Goal: Task Accomplishment & Management: Manage account settings

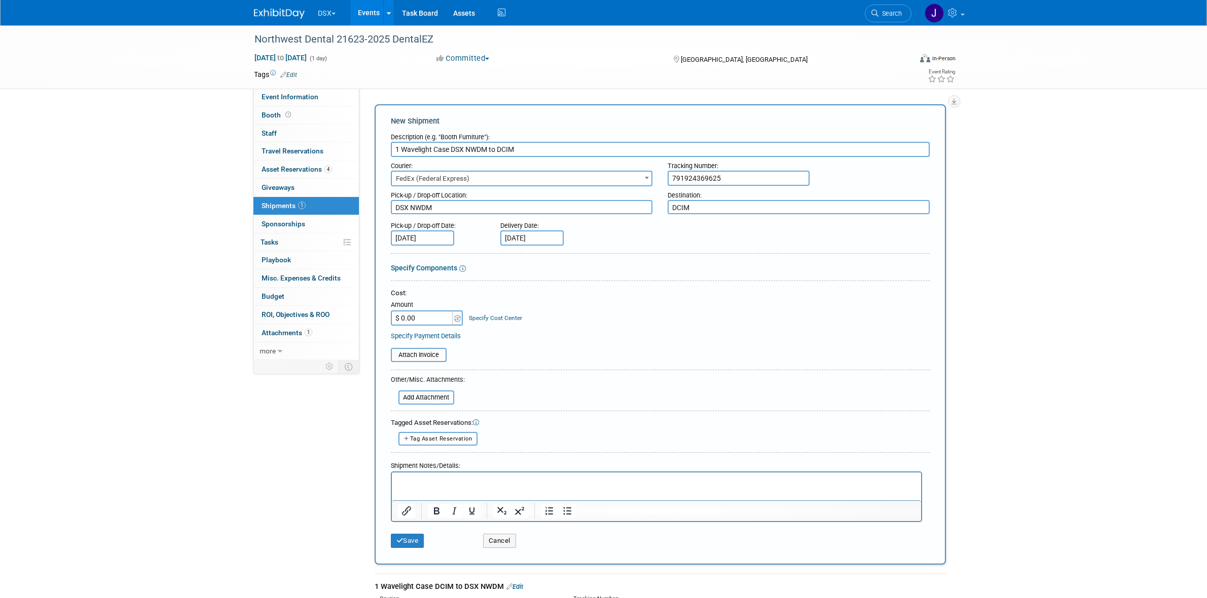
select select "206"
click at [413, 541] on button "Save" at bounding box center [407, 541] width 33 height 14
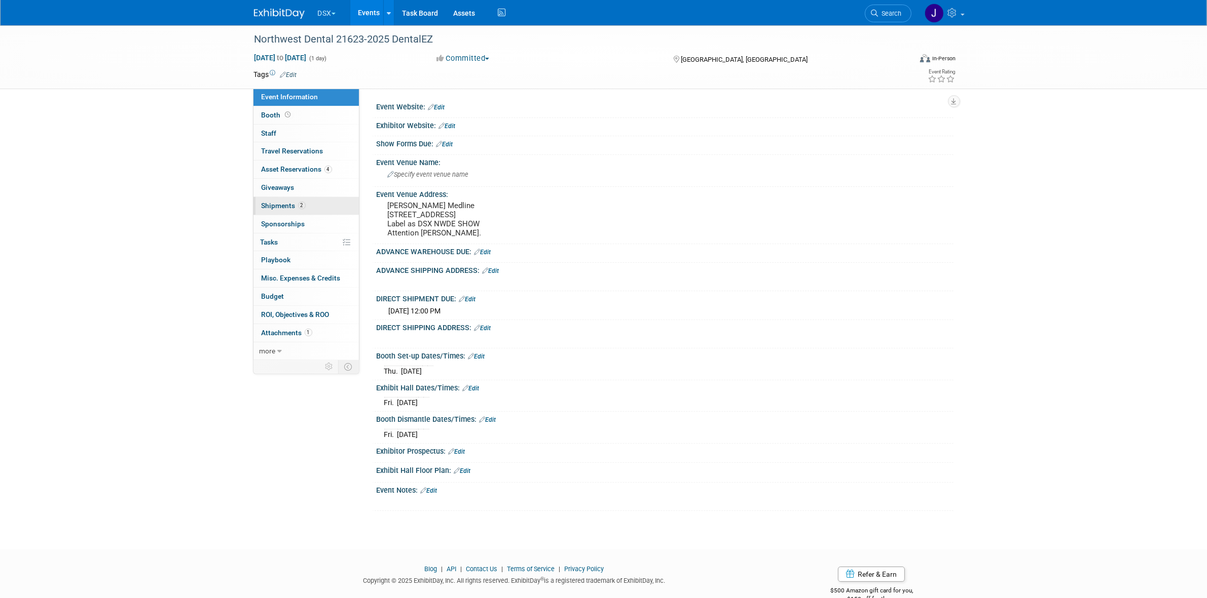
click at [299, 202] on span "2" at bounding box center [302, 206] width 8 height 8
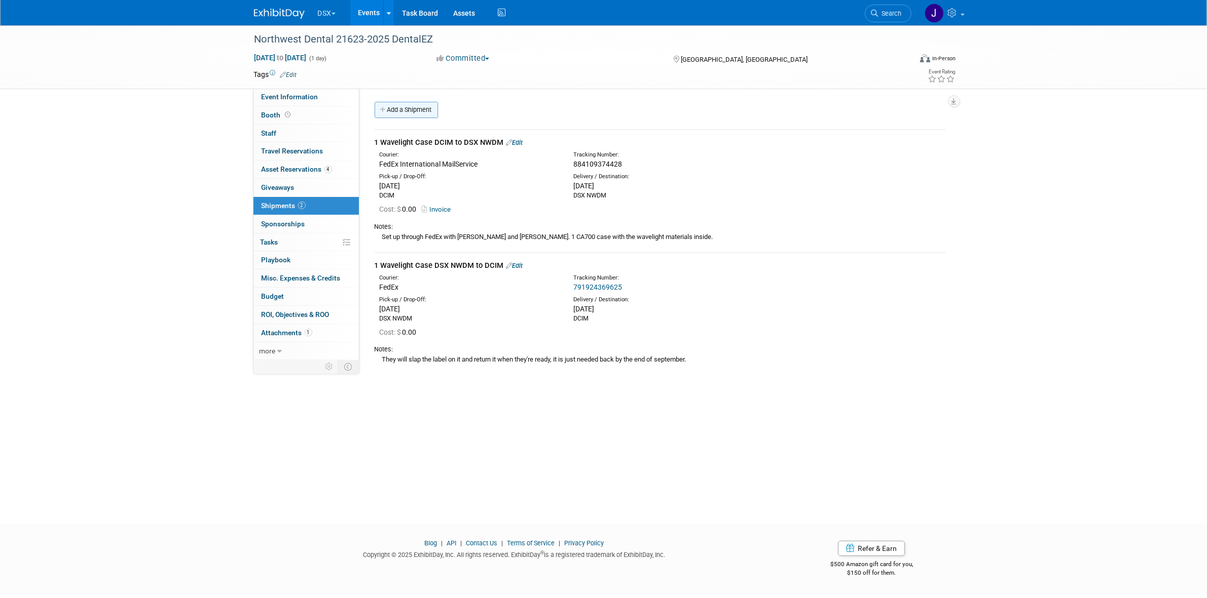
click at [400, 107] on link "Add a Shipment" at bounding box center [405, 110] width 63 height 16
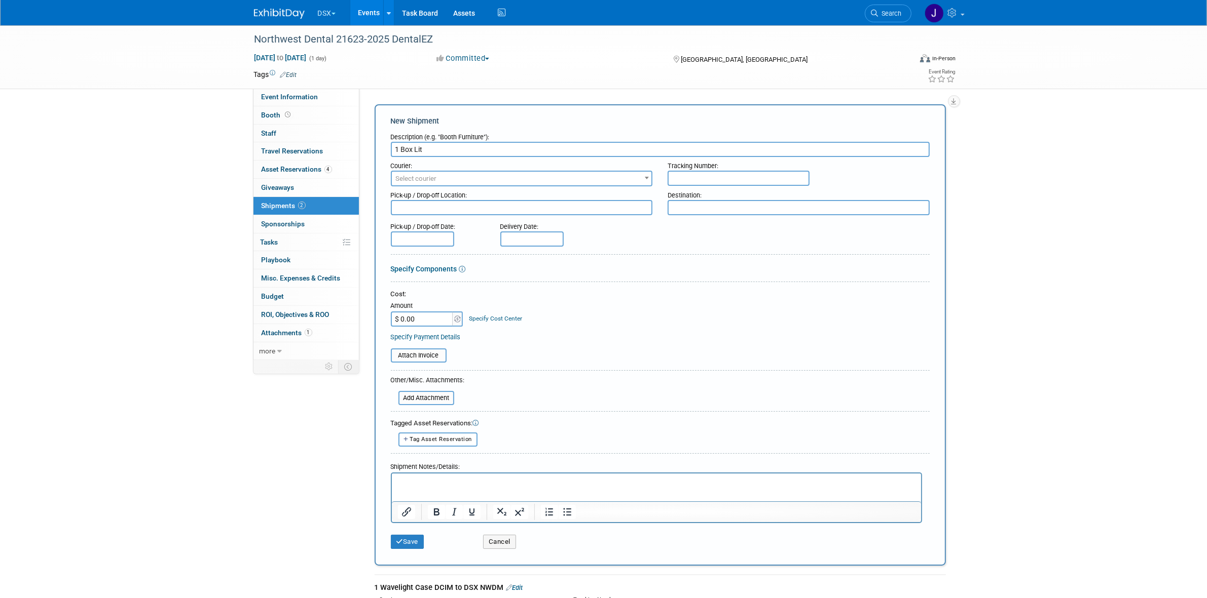
drag, startPoint x: 431, startPoint y: 584, endPoint x: 498, endPoint y: 577, distance: 67.3
copy div "DCIM to DSX NWDM"
click at [471, 148] on input "1 Box Lit" at bounding box center [660, 149] width 539 height 15
paste input "DCIM to DSX NWDM"
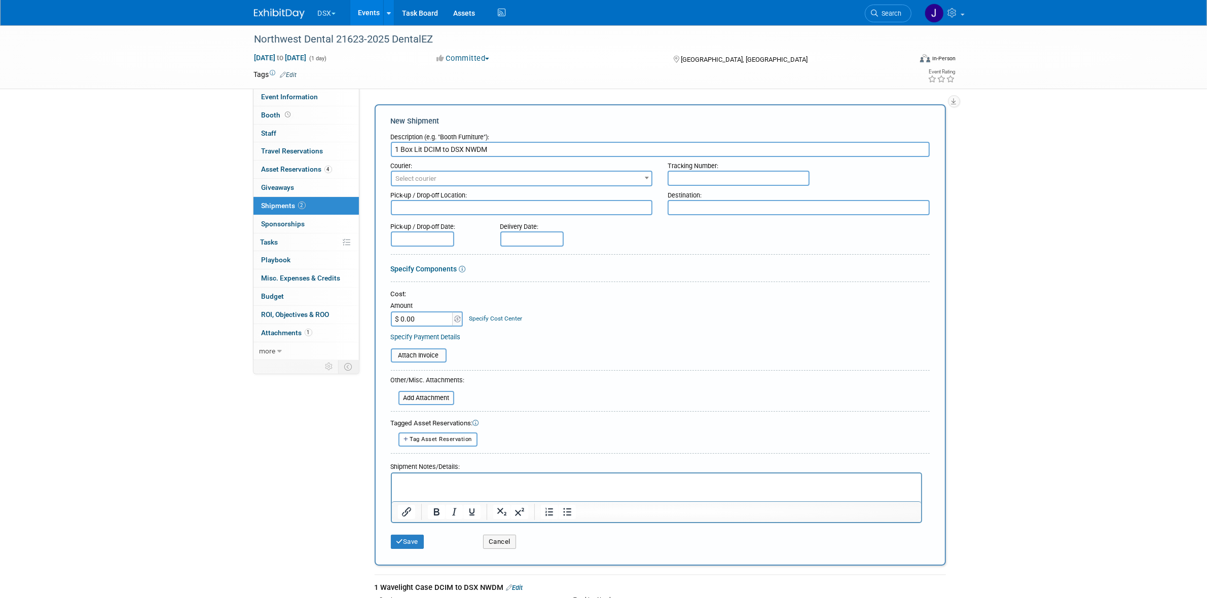
click at [427, 148] on input "1 Box Lit DCIM to DSX NWDM" at bounding box center [660, 149] width 539 height 15
type input "1 Box Lit DCIM to DSX NWDM"
click at [425, 200] on textarea at bounding box center [522, 207] width 262 height 15
paste textarea "DCIM"
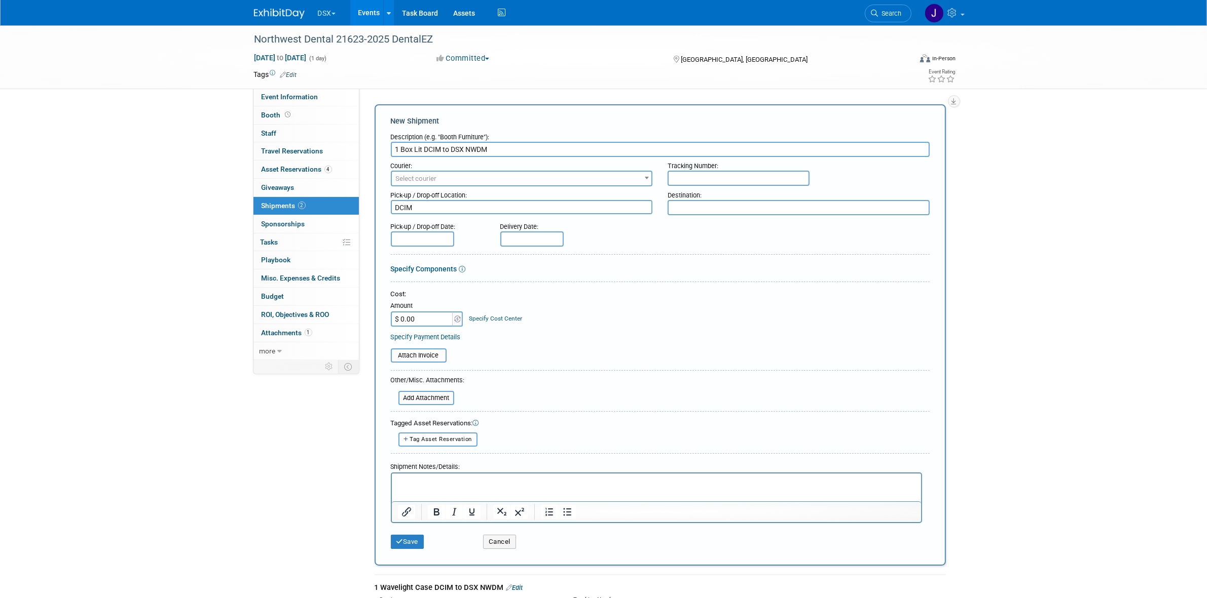
type textarea "DCIM"
click at [470, 150] on input "1 Box Lit DCIM to DSX NWDM" at bounding box center [660, 149] width 539 height 15
click at [456, 148] on input "1 Box Lit DCIM to DSX NWDM" at bounding box center [660, 149] width 539 height 15
drag, startPoint x: 451, startPoint y: 148, endPoint x: 520, endPoint y: 150, distance: 68.9
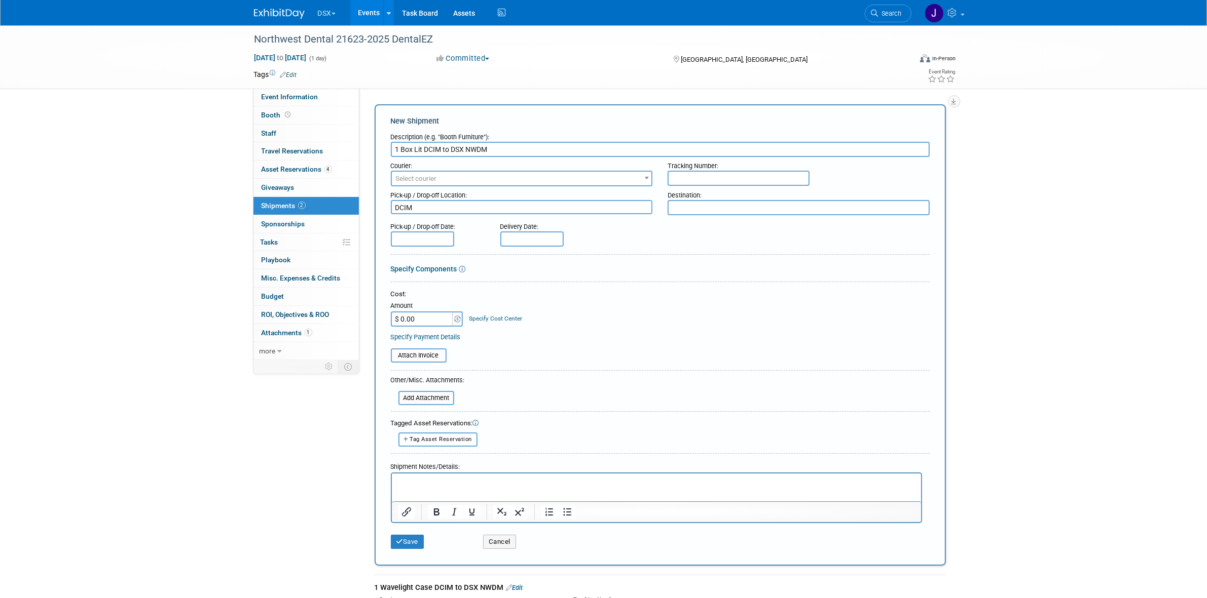
click at [520, 150] on input "1 Box Lit DCIM to DSX NWDM" at bounding box center [660, 149] width 539 height 15
click at [680, 176] on input "text" at bounding box center [738, 178] width 142 height 15
click at [682, 194] on div "Destination:" at bounding box center [798, 193] width 262 height 14
click at [677, 211] on textarea at bounding box center [798, 207] width 262 height 15
paste textarea "DSX NWDM"
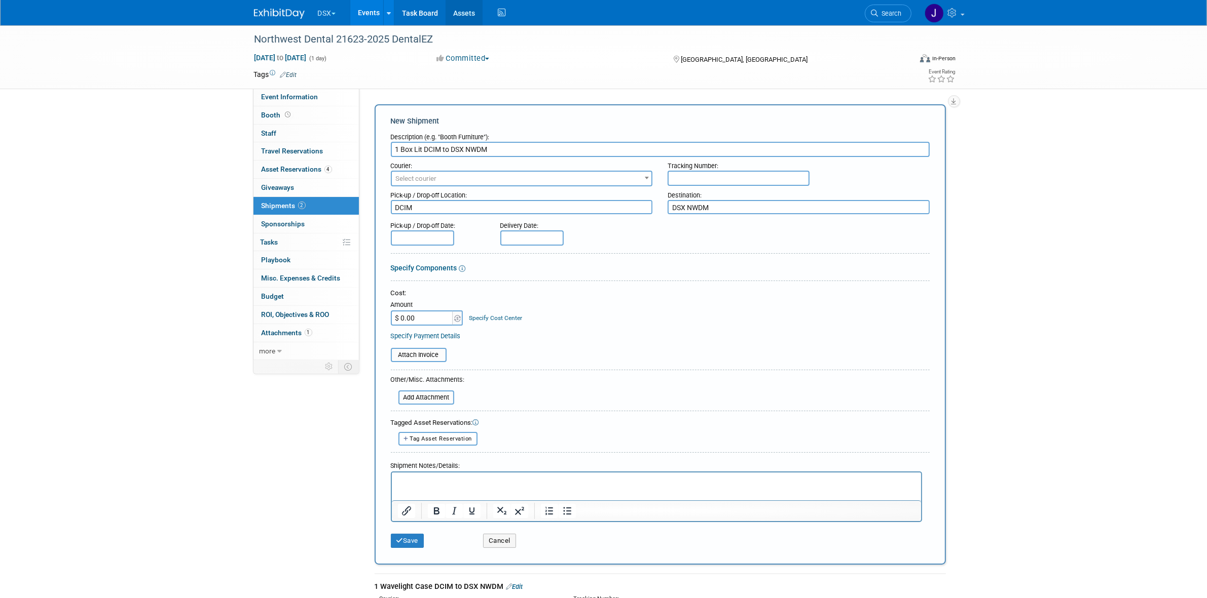
type textarea "DSX NWDM"
click at [731, 180] on input "text" at bounding box center [738, 178] width 142 height 15
paste input "884113047120"
type input "884113047120"
click at [593, 177] on span "Select courier" at bounding box center [522, 179] width 260 height 14
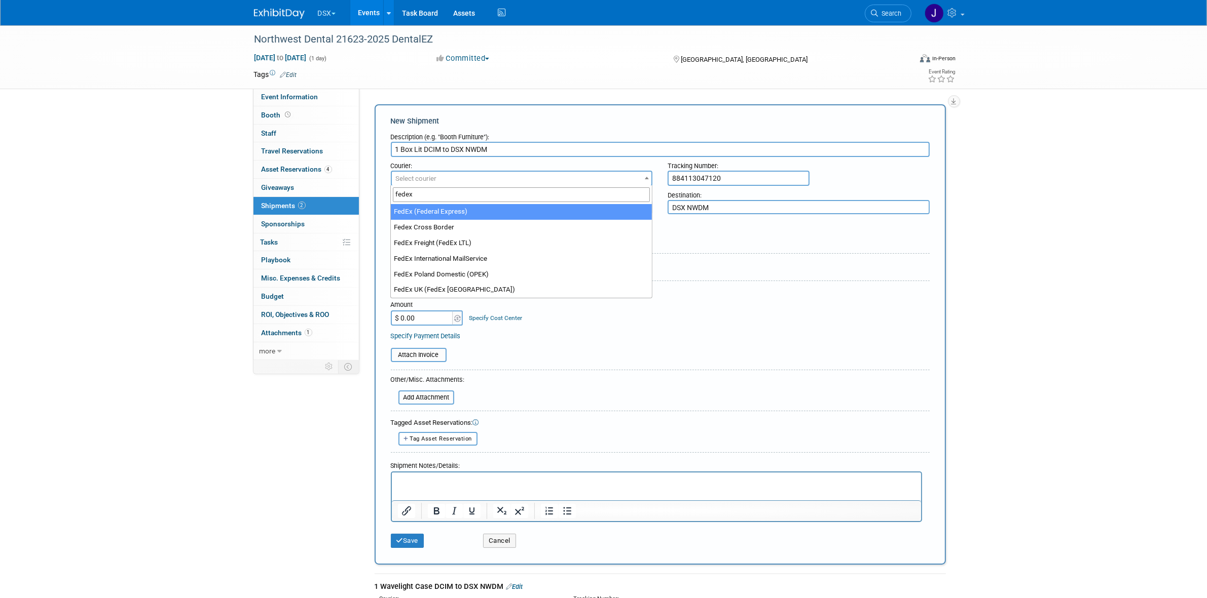
type input "fedex"
select select "206"
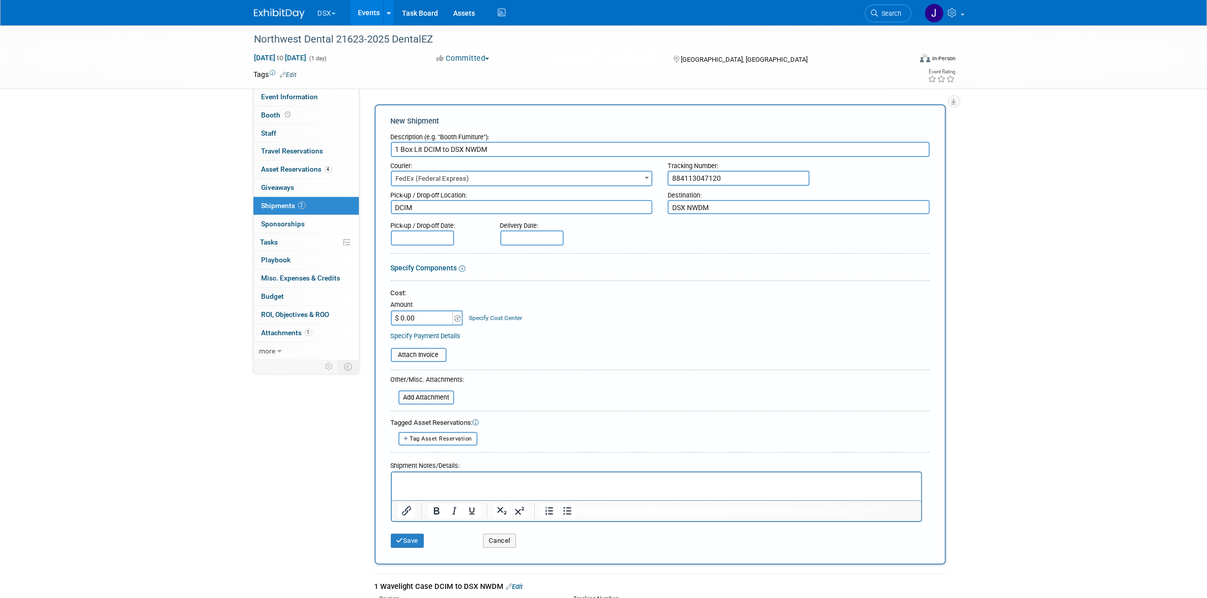
click at [427, 240] on body "DSX Explore: My Workspaces 27 Go to Workspace: Accutron Axiodent BaseVac Bien-A…" at bounding box center [603, 299] width 1207 height 598
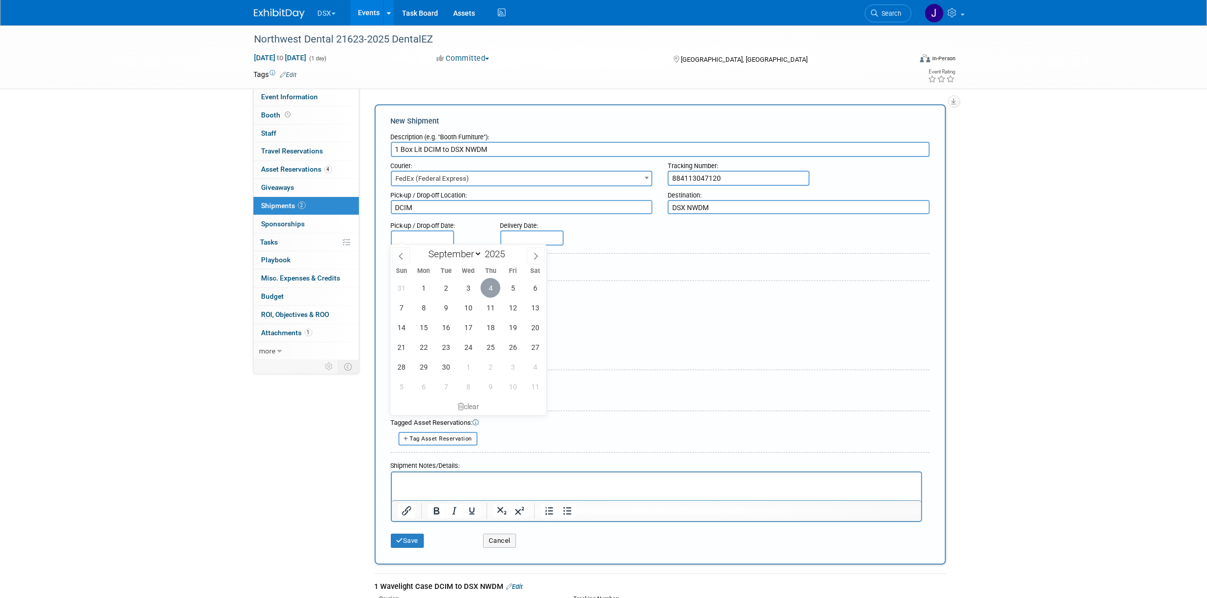
click at [493, 287] on span "4" at bounding box center [490, 288] width 20 height 20
type input "Sep 4, 2025"
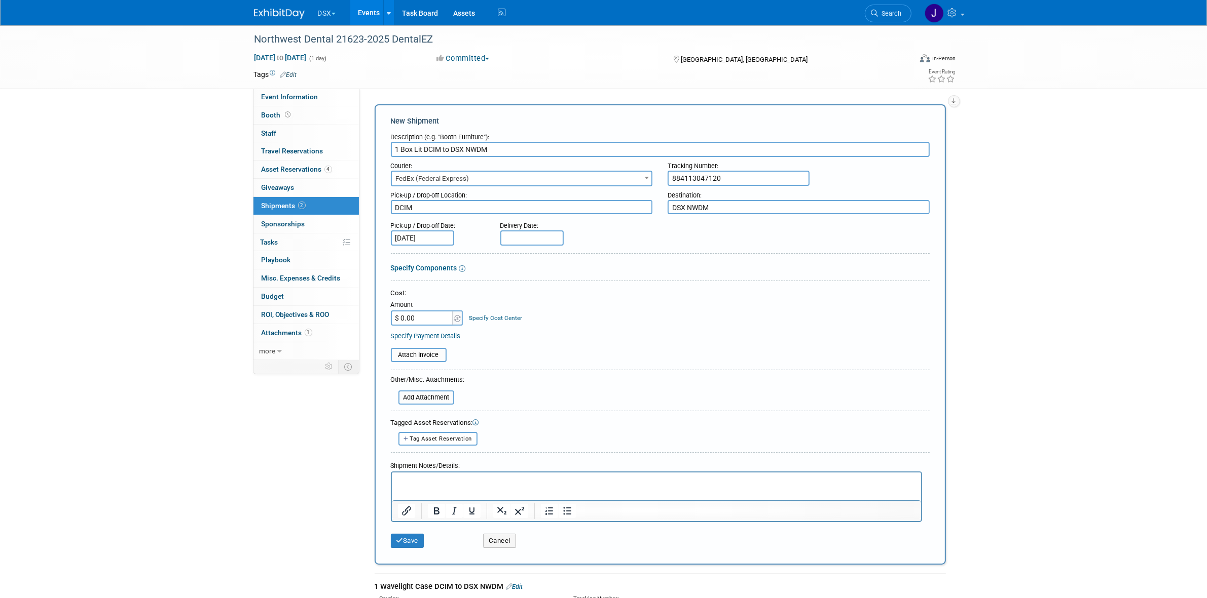
click at [517, 236] on input "text" at bounding box center [531, 238] width 63 height 15
click at [560, 311] on span "9" at bounding box center [555, 308] width 20 height 20
type input "Sep 9, 2025"
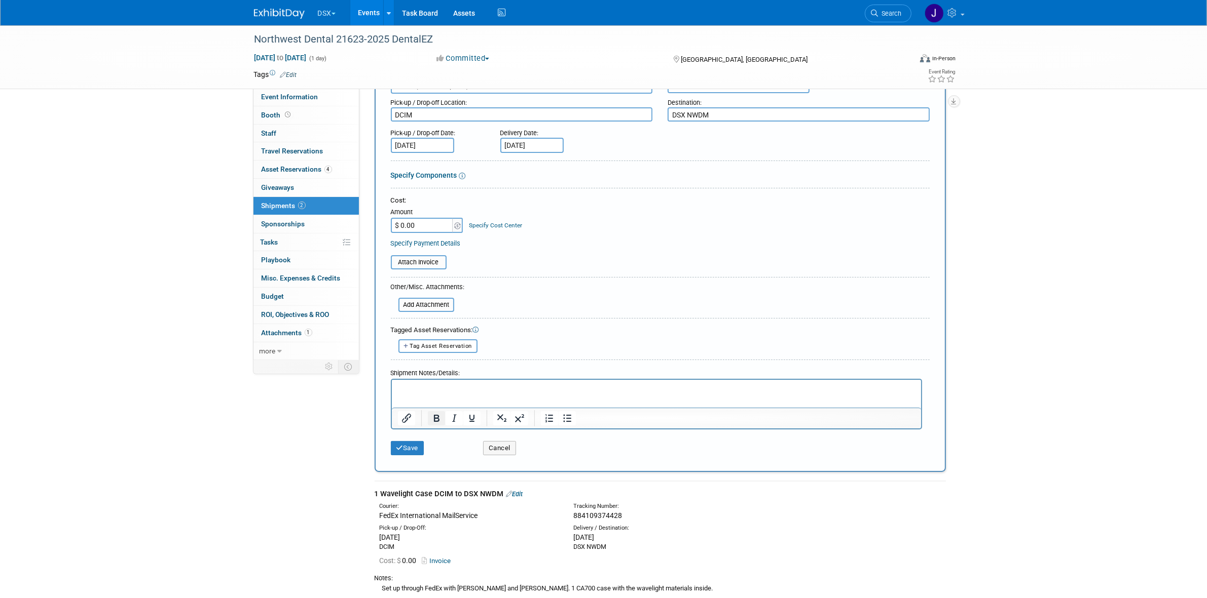
scroll to position [63, 0]
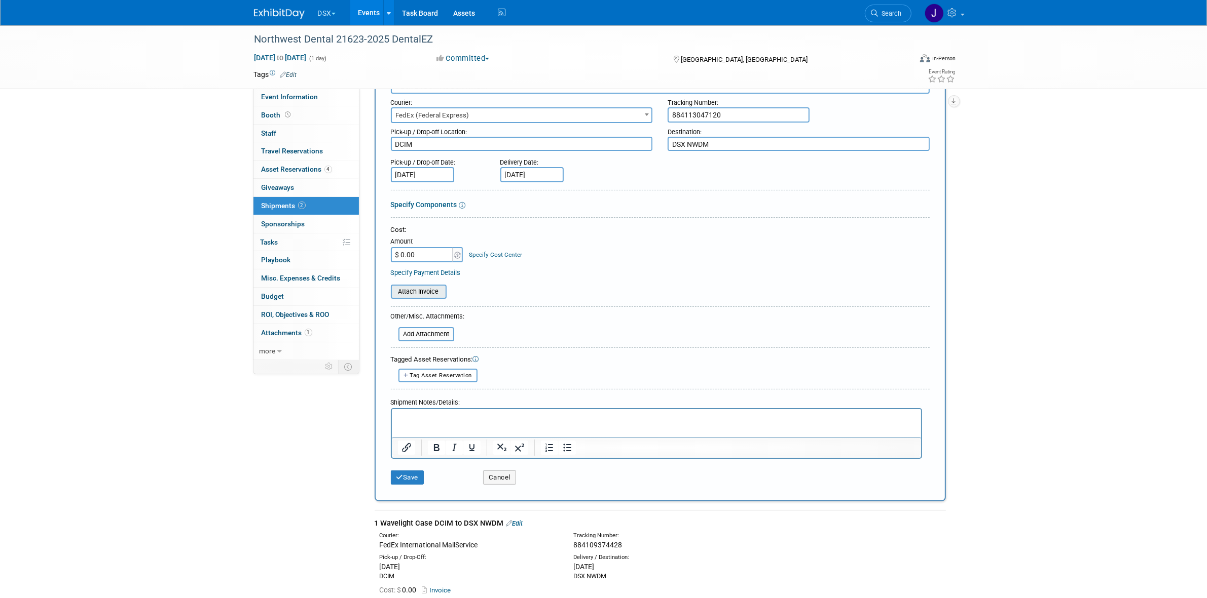
click at [433, 293] on input "file" at bounding box center [385, 292] width 121 height 12
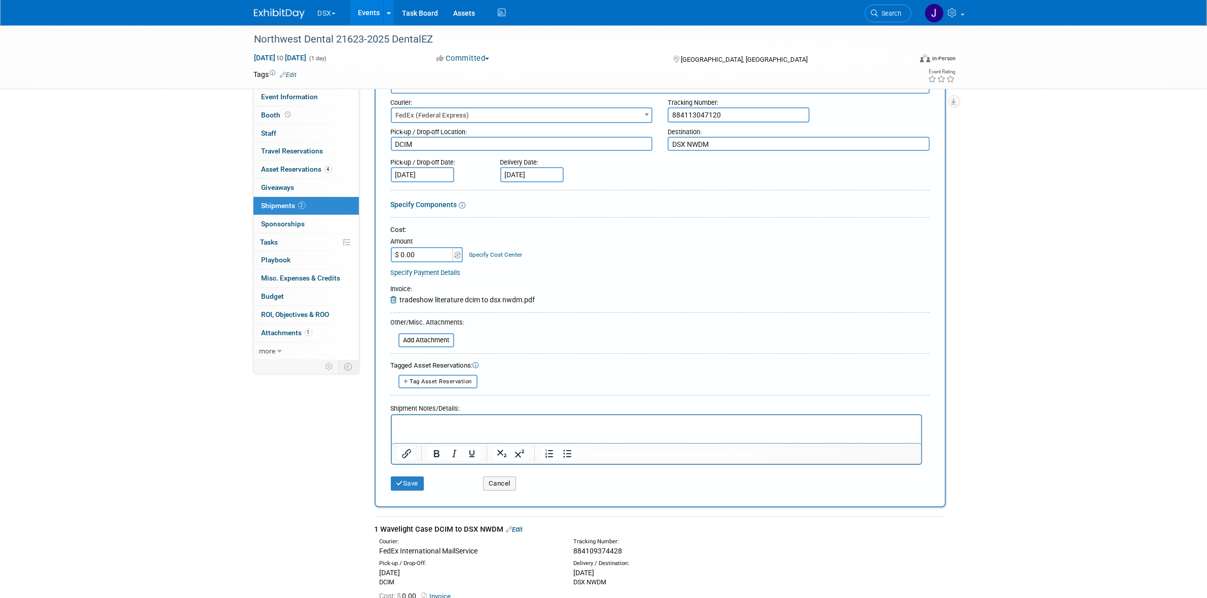
click at [475, 421] on p "Rich Text Area. Press ALT-0 for help." at bounding box center [655, 425] width 517 height 10
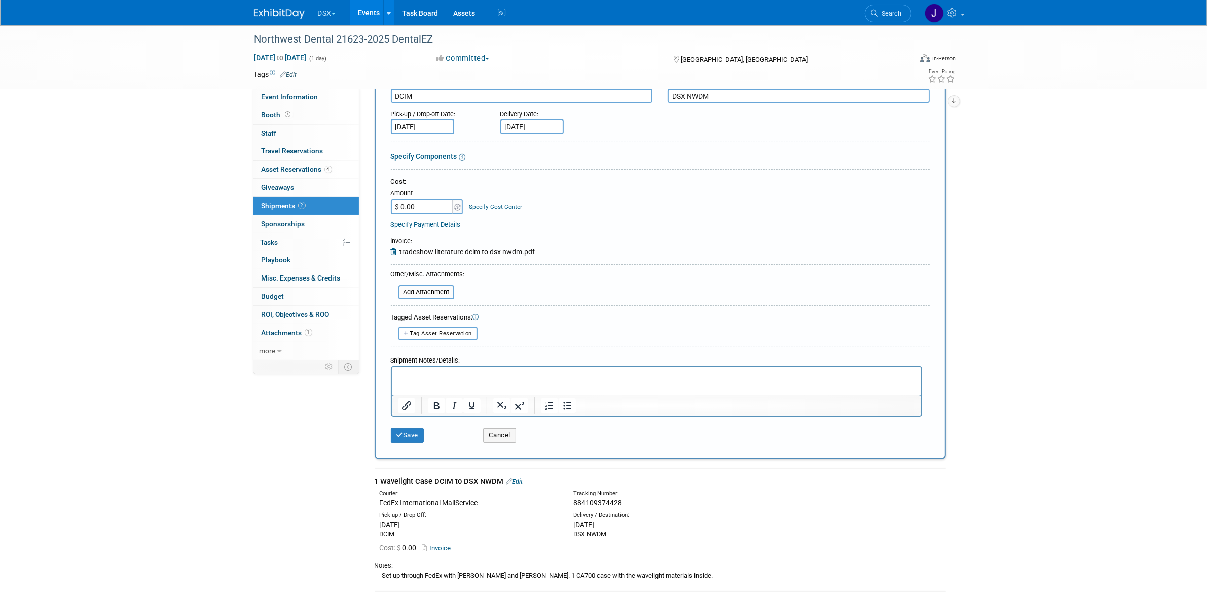
scroll to position [253, 0]
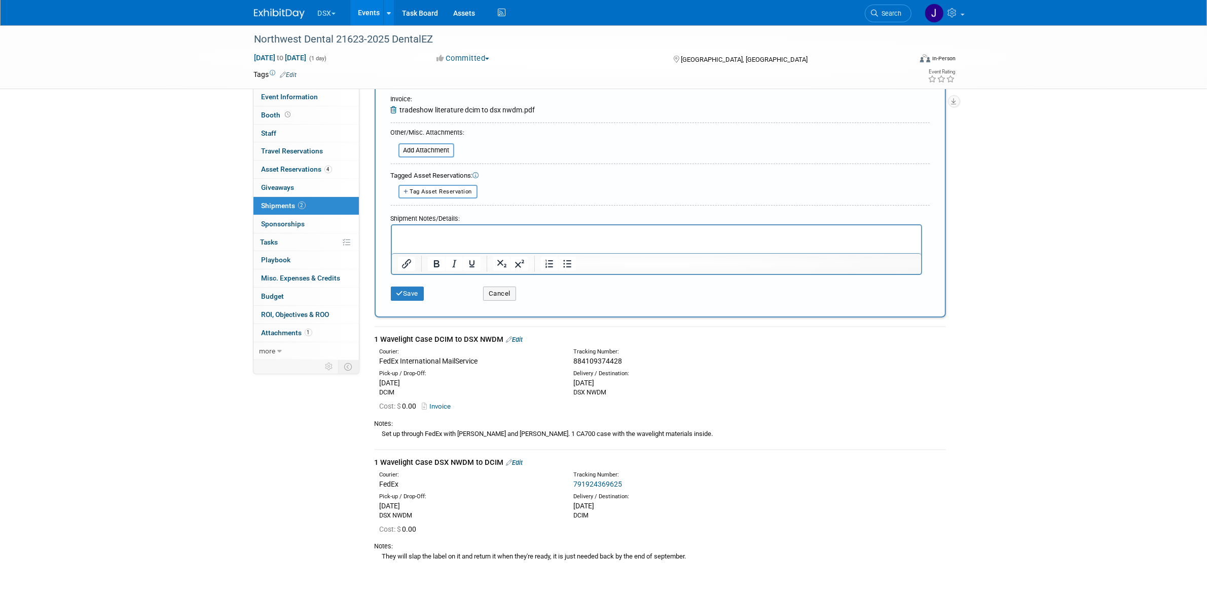
click at [431, 429] on div "Set up through FedEx with Jen and Justin. 1 CA700 case with the wavelight mater…" at bounding box center [659, 434] width 571 height 11
copy tbody "Set up through FedEx with Jen and Justin. 1 CA700 case with the wavelight mater…"
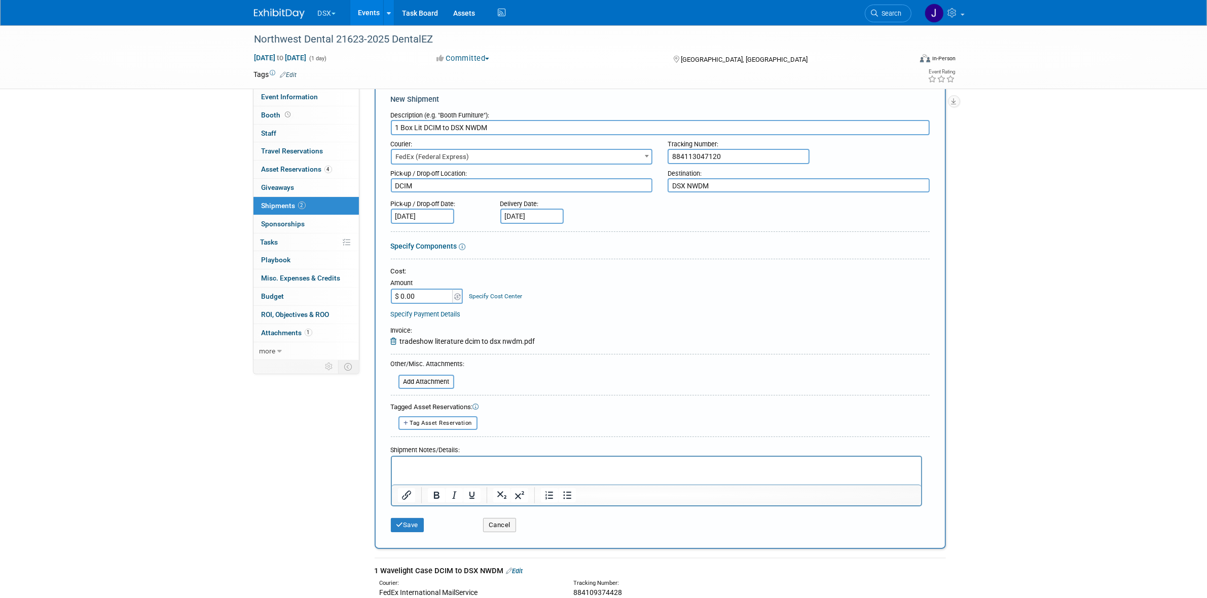
scroll to position [0, 0]
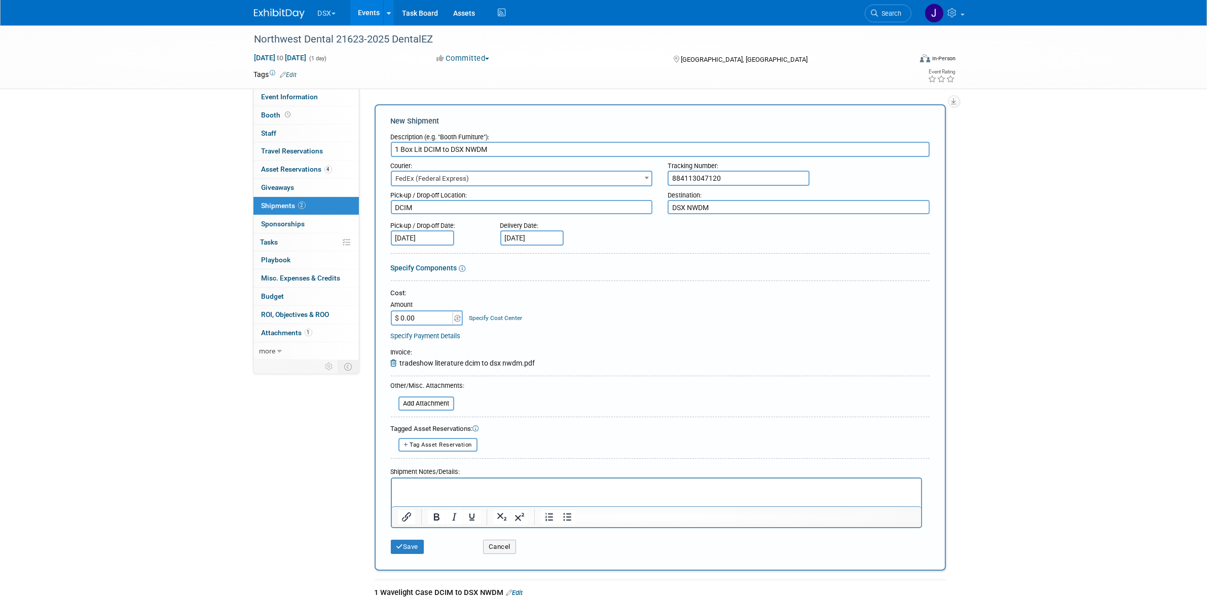
click at [466, 473] on div "Shipment Notes/Details:" at bounding box center [656, 470] width 531 height 15
click at [465, 481] on html at bounding box center [655, 486] width 529 height 14
drag, startPoint x: 531, startPoint y: 487, endPoint x: 575, endPoint y: 485, distance: 44.1
click at [575, 485] on p "Set up through FedEx with Jen and Justin. 1 CA700 case with the wavelight mater…" at bounding box center [655, 488] width 517 height 10
drag, startPoint x: 580, startPoint y: 488, endPoint x: 643, endPoint y: 485, distance: 62.9
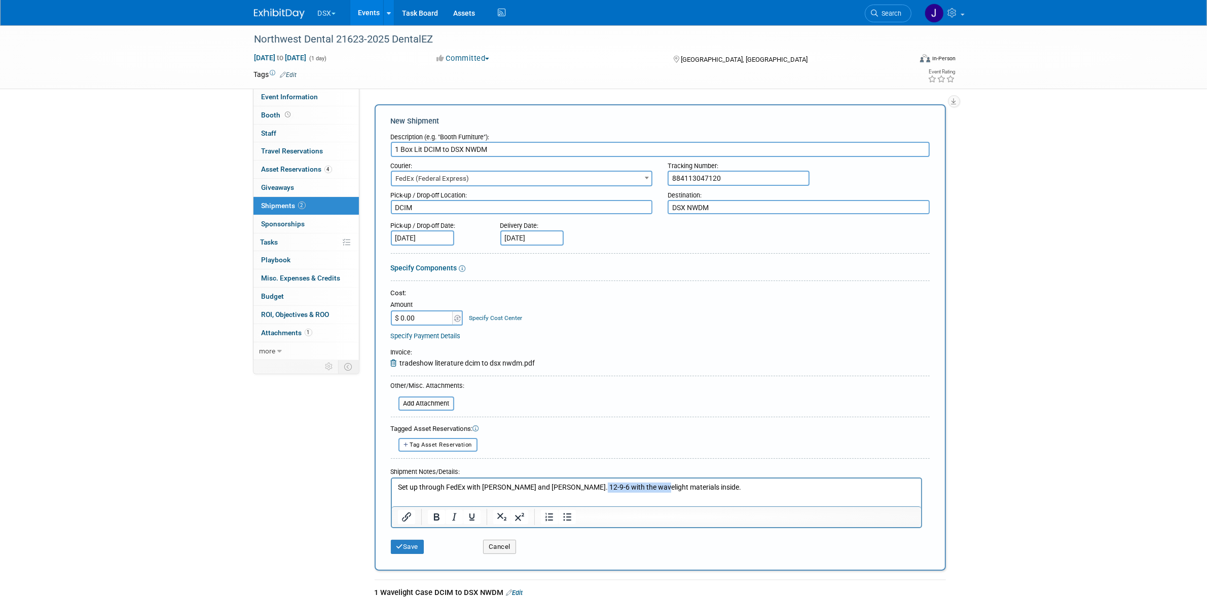
click at [643, 485] on p "Set up through FedEx with Jen and Justin. 12-9-6 with the wavelight materials i…" at bounding box center [655, 488] width 517 height 10
click at [403, 548] on button "Save" at bounding box center [407, 547] width 33 height 14
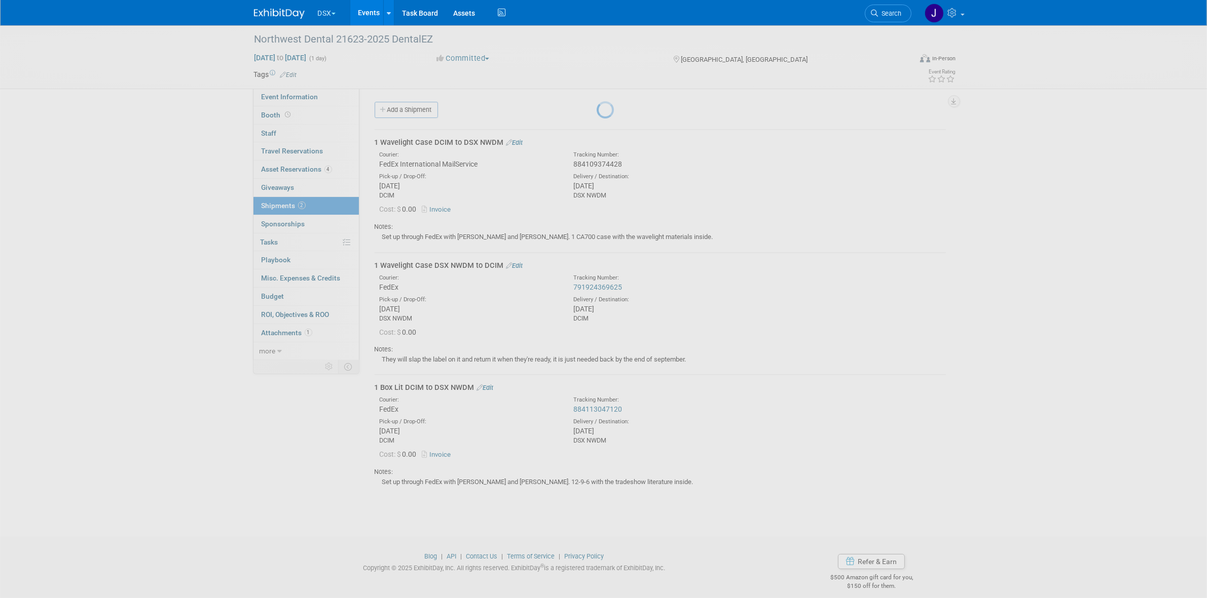
scroll to position [8, 0]
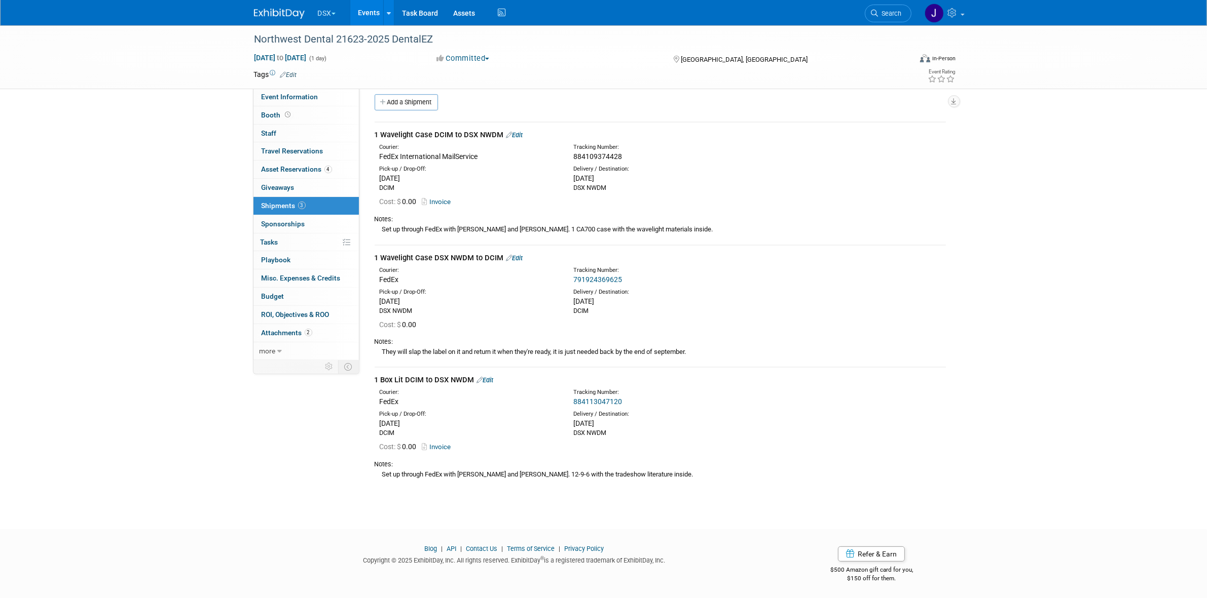
click at [517, 257] on link "Edit" at bounding box center [514, 258] width 17 height 8
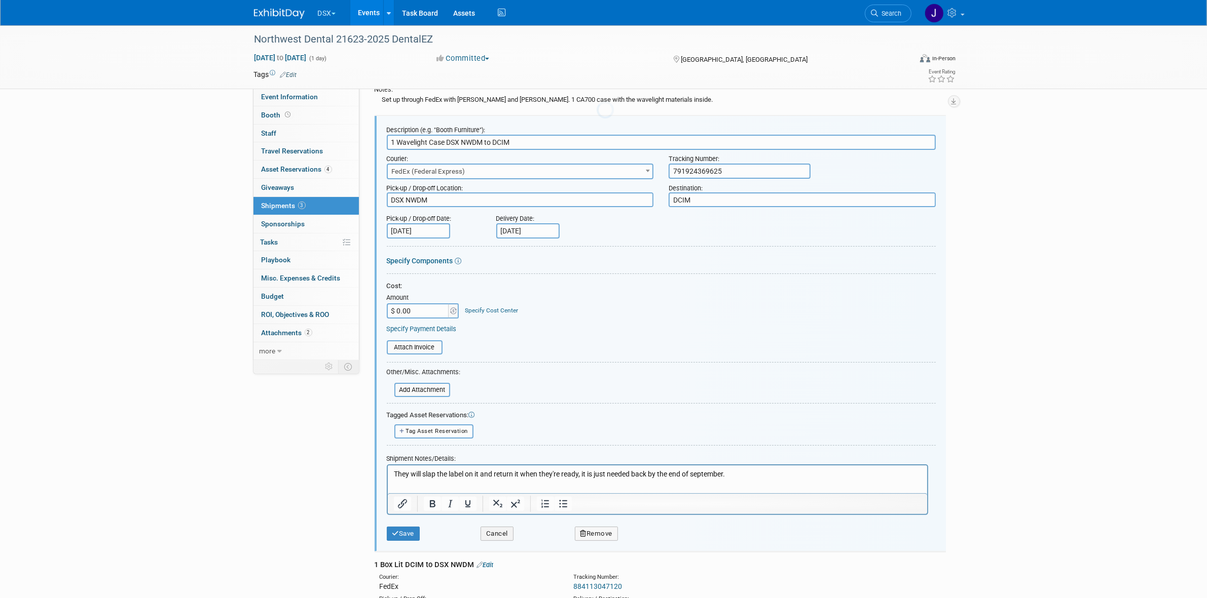
scroll to position [0, 0]
click at [421, 350] on input "file" at bounding box center [381, 348] width 121 height 12
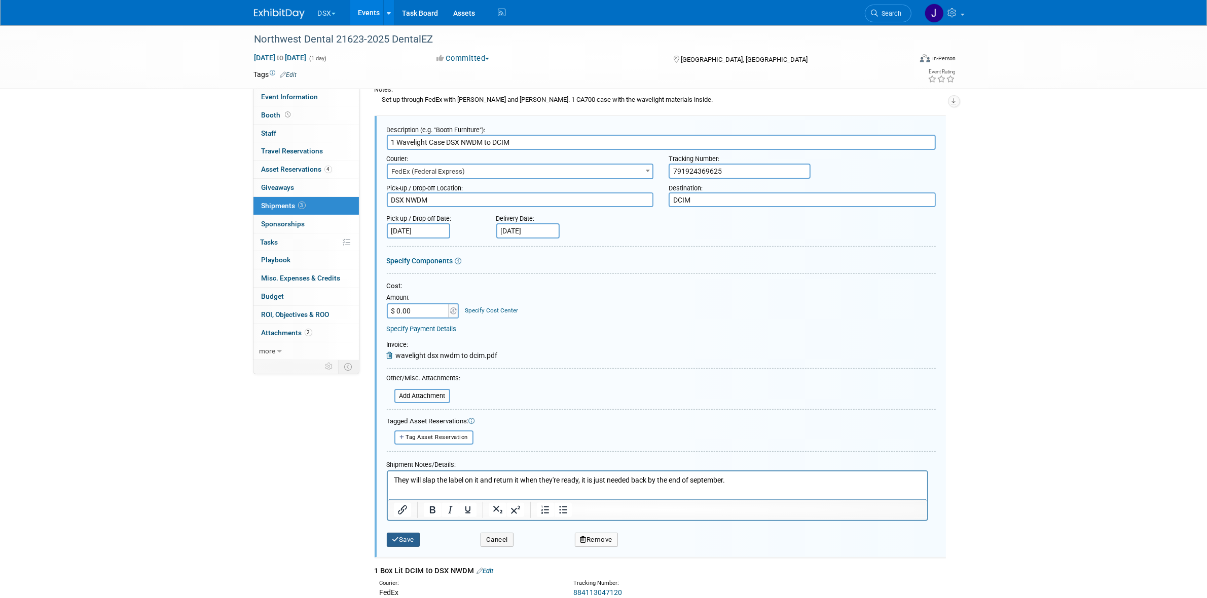
click at [411, 540] on button "Save" at bounding box center [403, 540] width 33 height 14
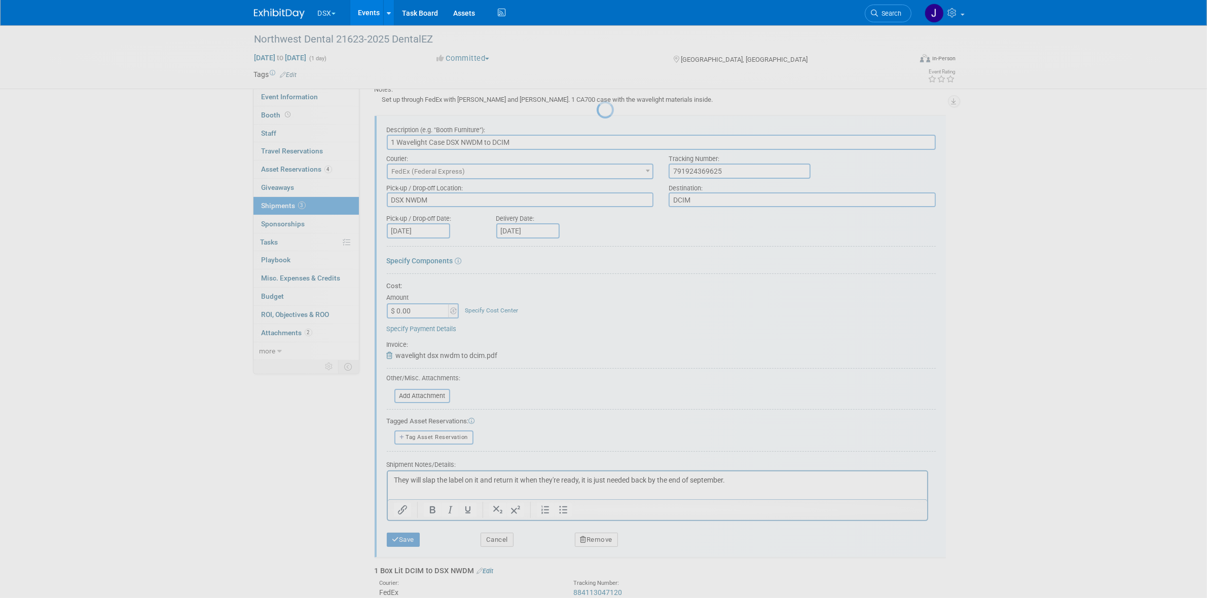
scroll to position [8, 0]
